Goal: Communication & Community: Participate in discussion

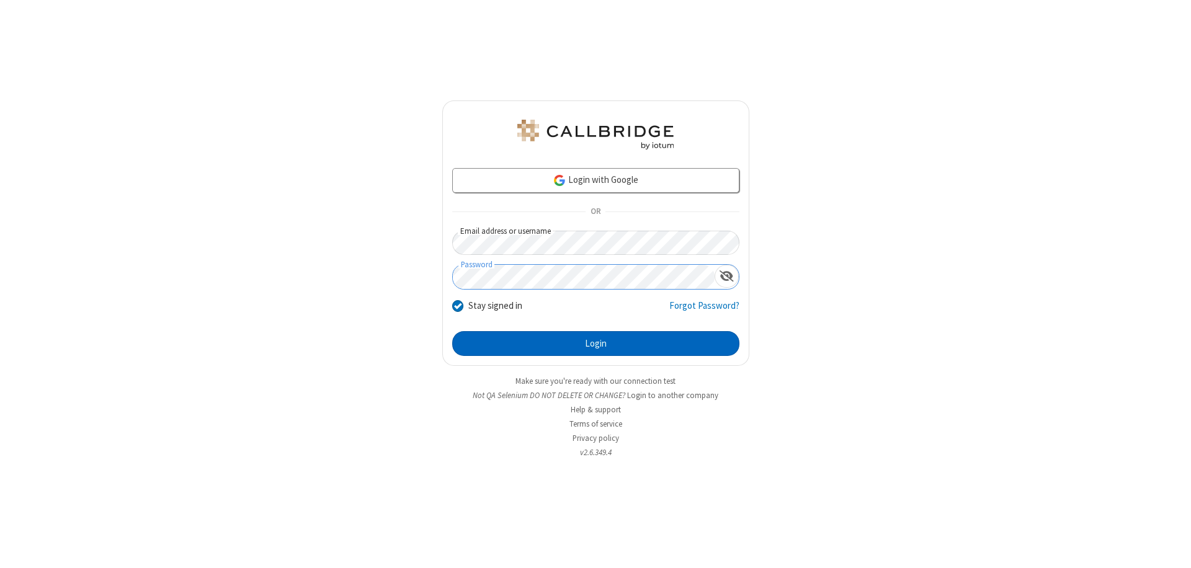
click at [595, 344] on button "Login" at bounding box center [595, 343] width 287 height 25
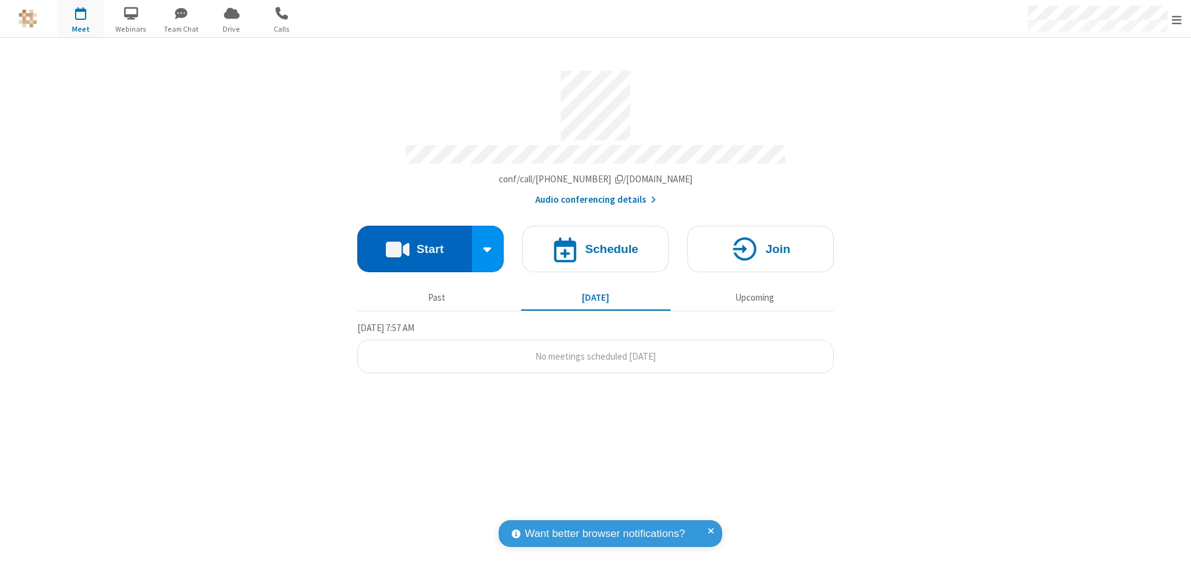
click at [414, 243] on button "Start" at bounding box center [414, 249] width 115 height 47
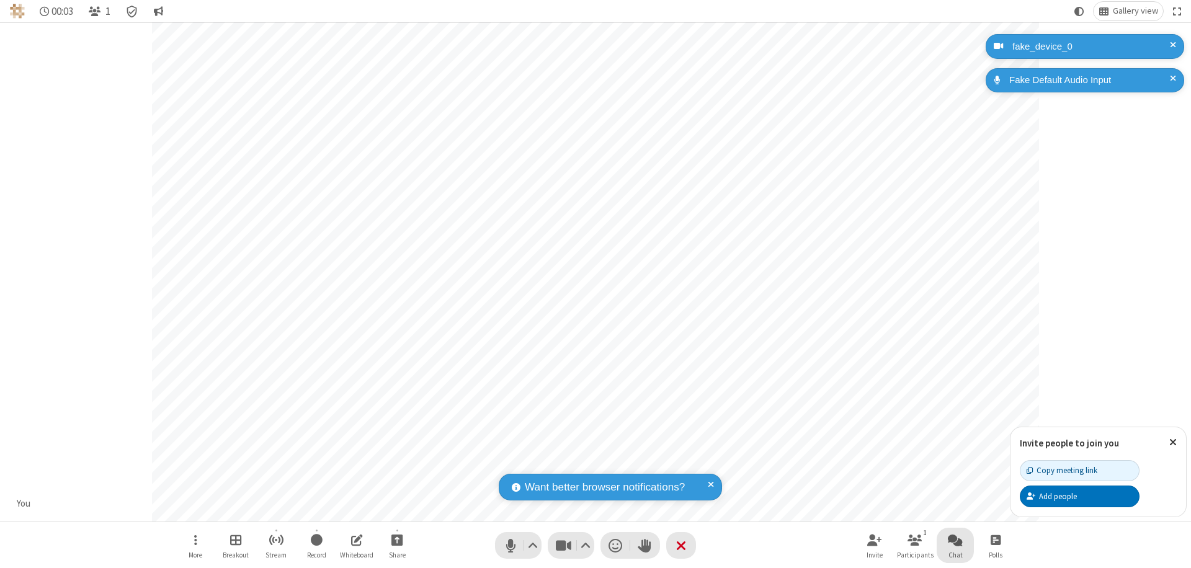
click at [955, 539] on span "Open chat" at bounding box center [955, 540] width 15 height 16
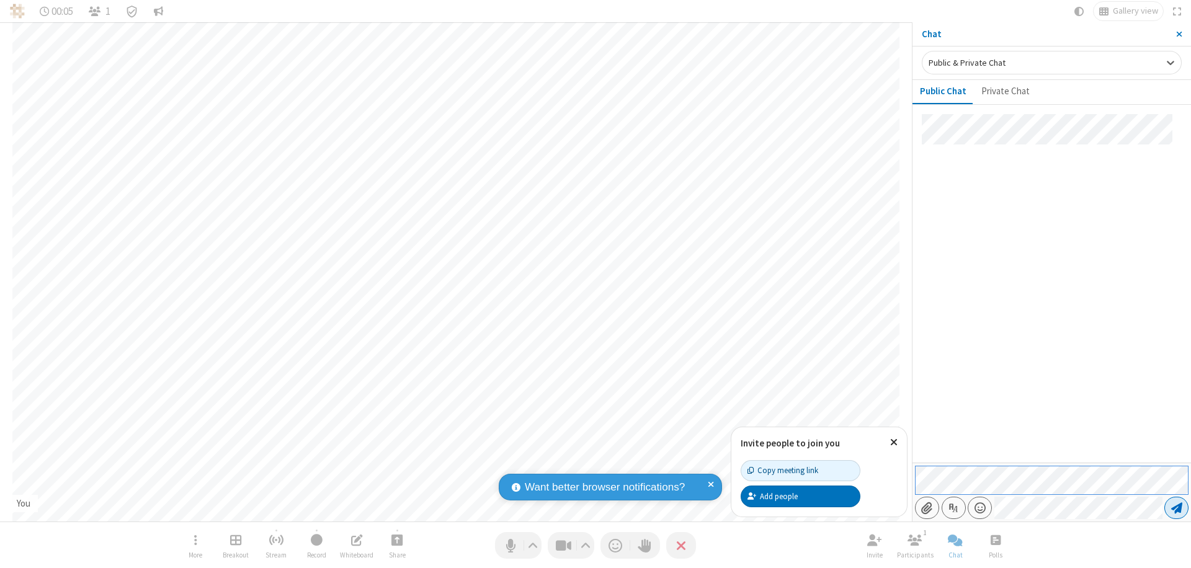
click at [1176, 508] on span "Send message" at bounding box center [1176, 508] width 11 height 12
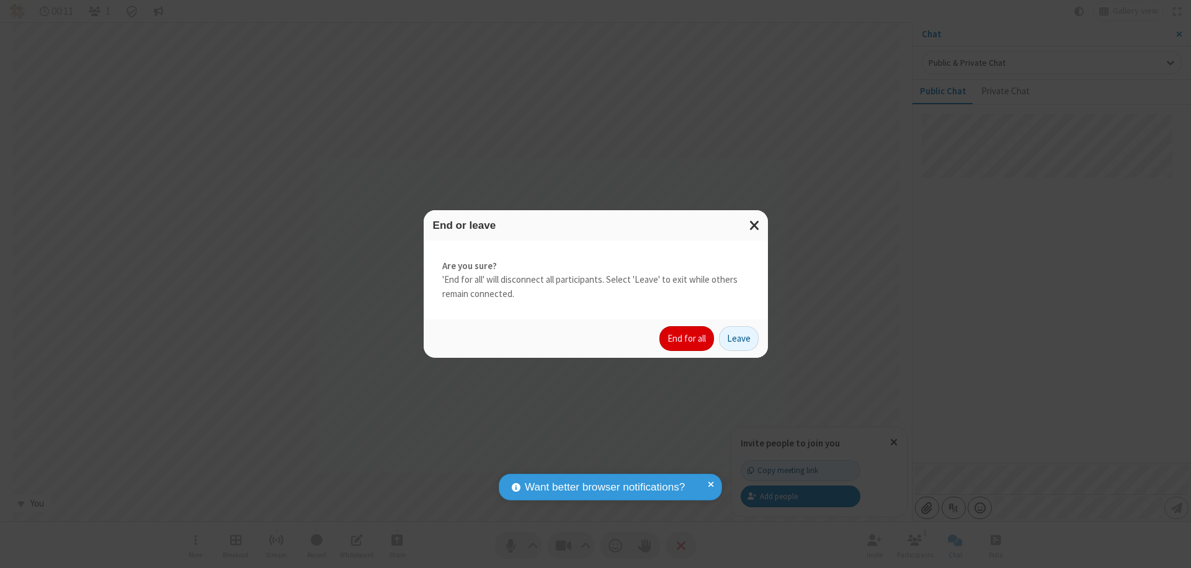
click at [687, 339] on button "End for all" at bounding box center [686, 338] width 55 height 25
